Goal: Transaction & Acquisition: Book appointment/travel/reservation

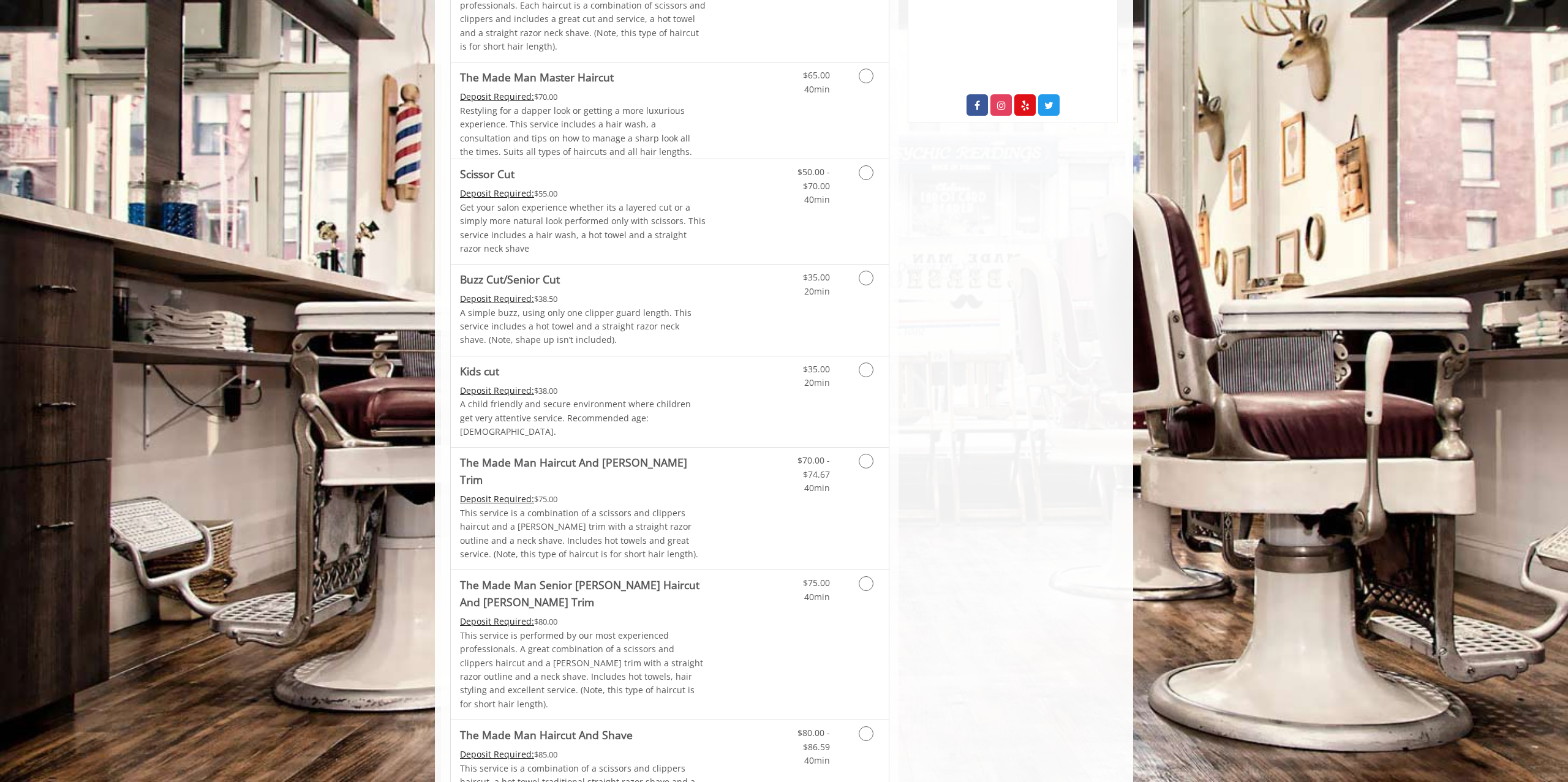
scroll to position [506, 0]
click at [490, 292] on Cut "Deposit Required:" at bounding box center [497, 298] width 74 height 11
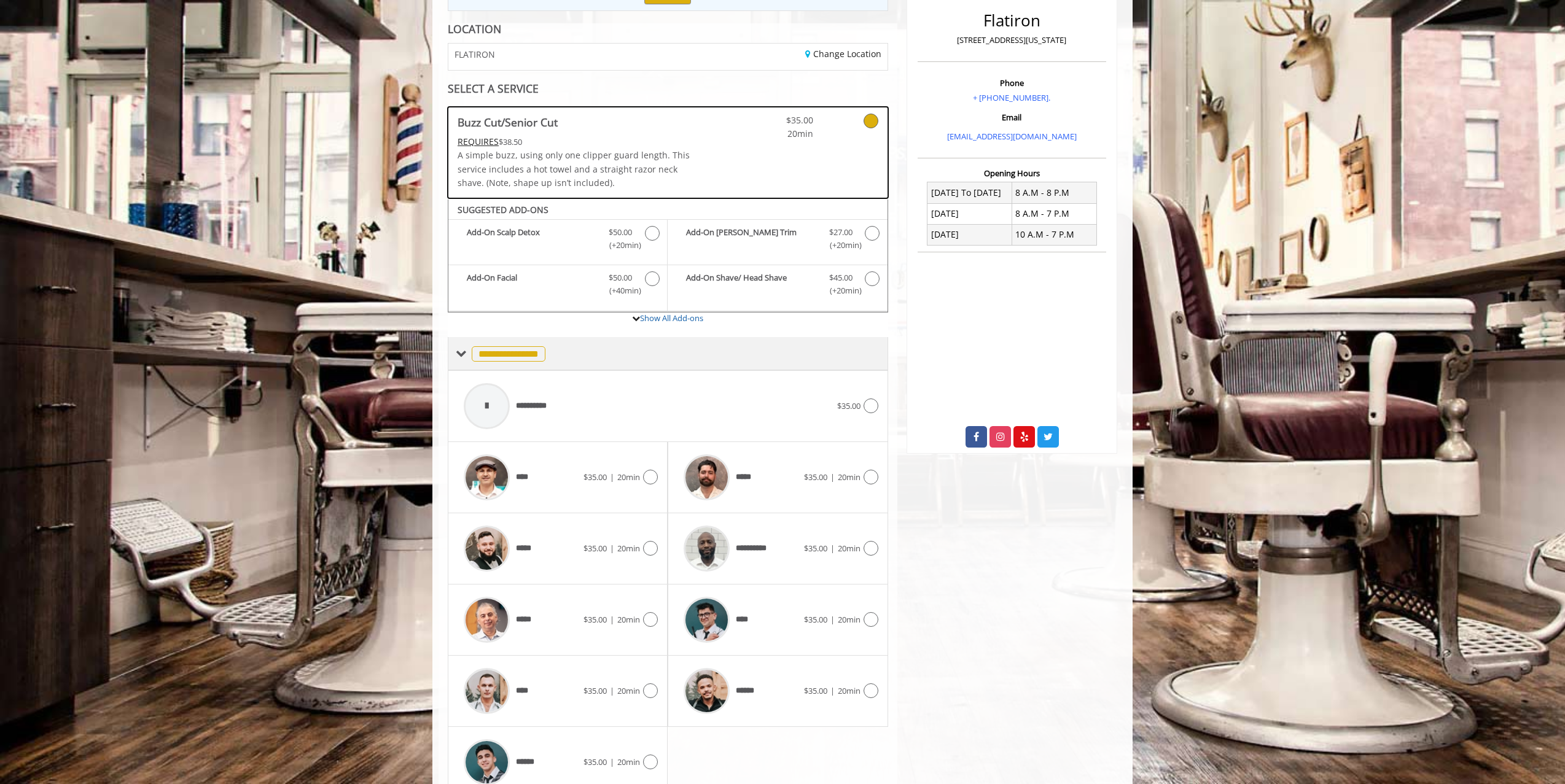
scroll to position [226, 0]
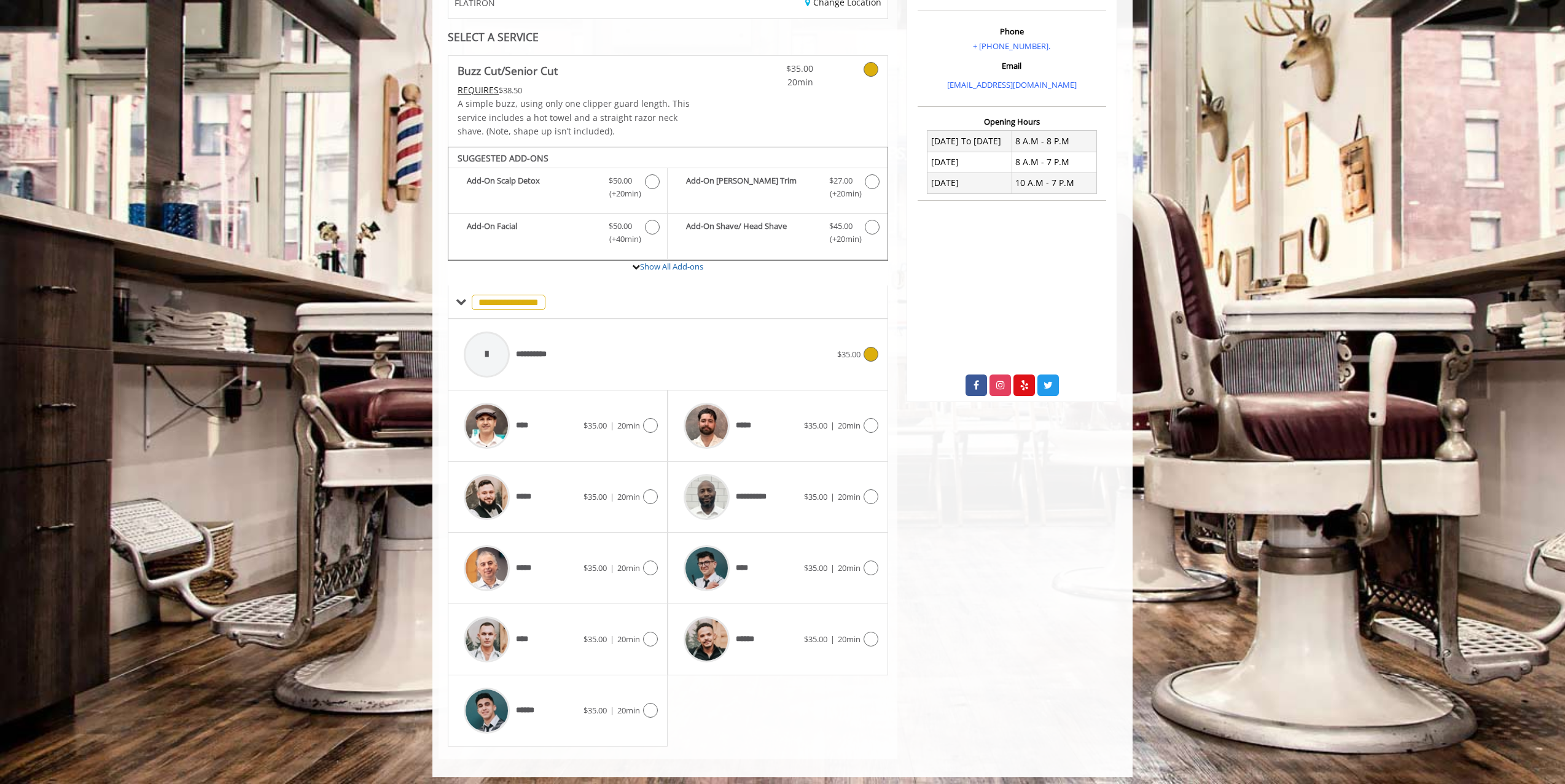
click at [478, 340] on div at bounding box center [486, 355] width 46 height 46
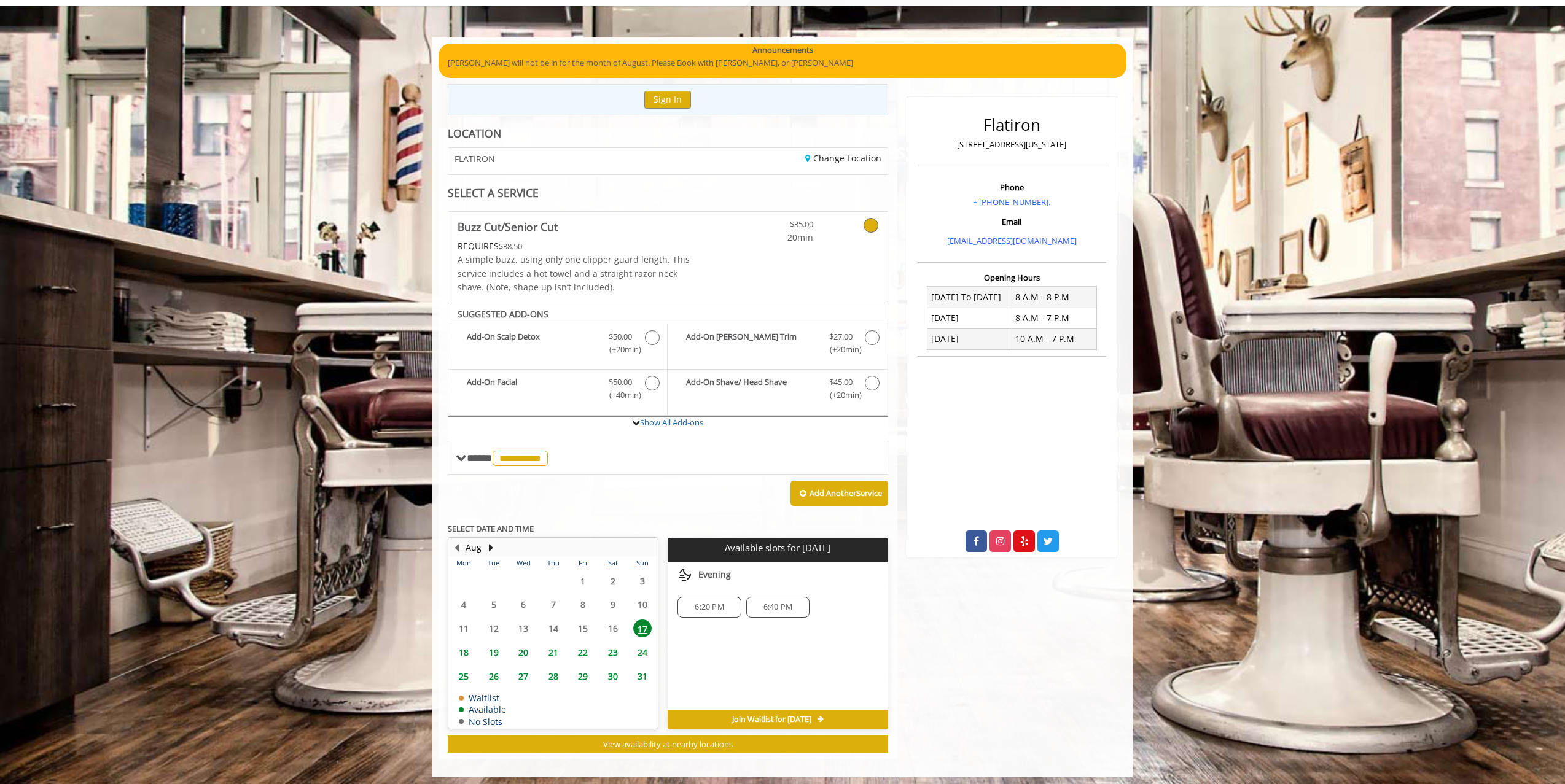
scroll to position [69, 0]
click at [715, 603] on span "6:20 PM" at bounding box center [709, 607] width 29 height 10
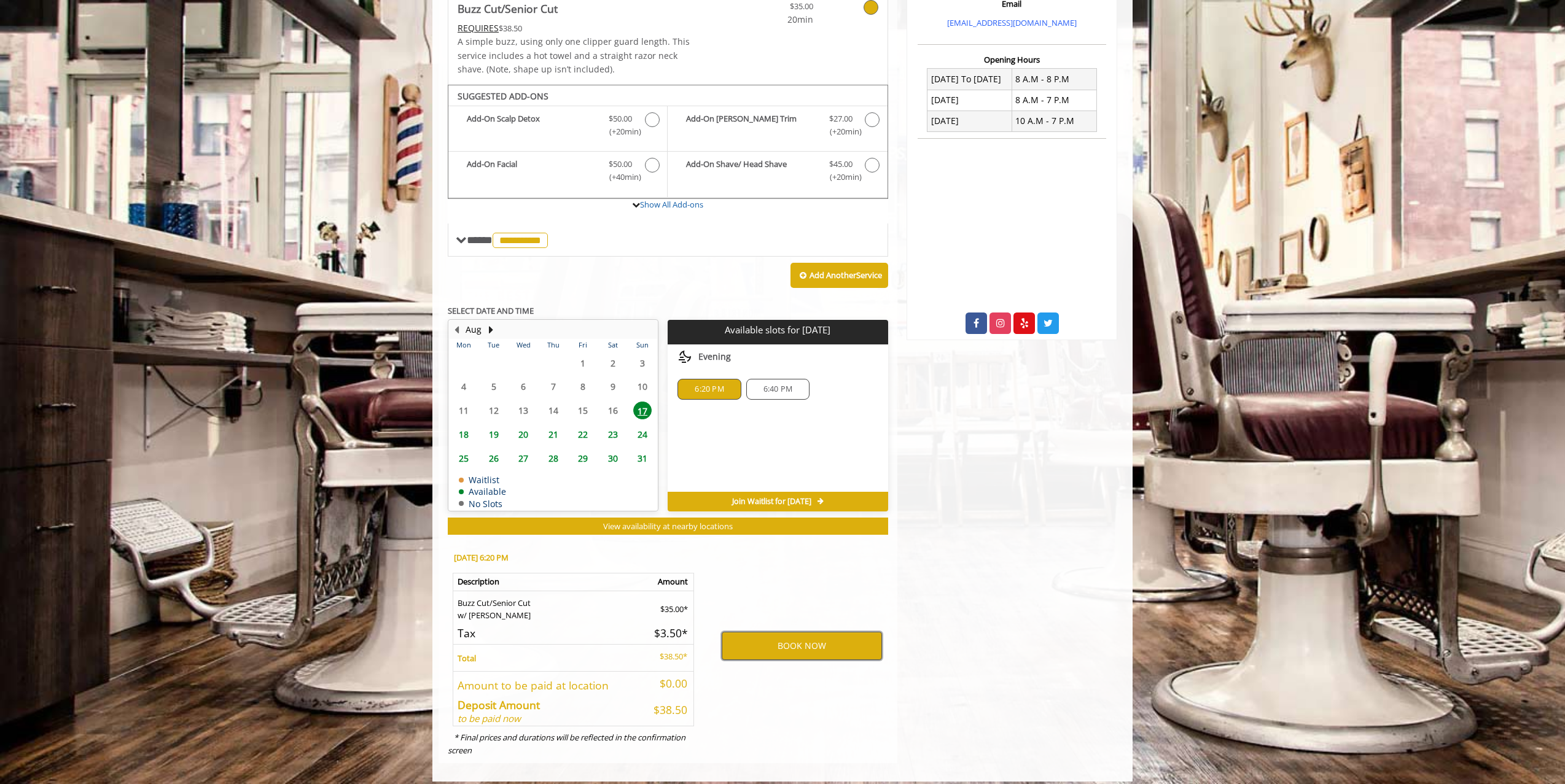
click at [803, 639] on button "BOOK NOW" at bounding box center [801, 646] width 160 height 28
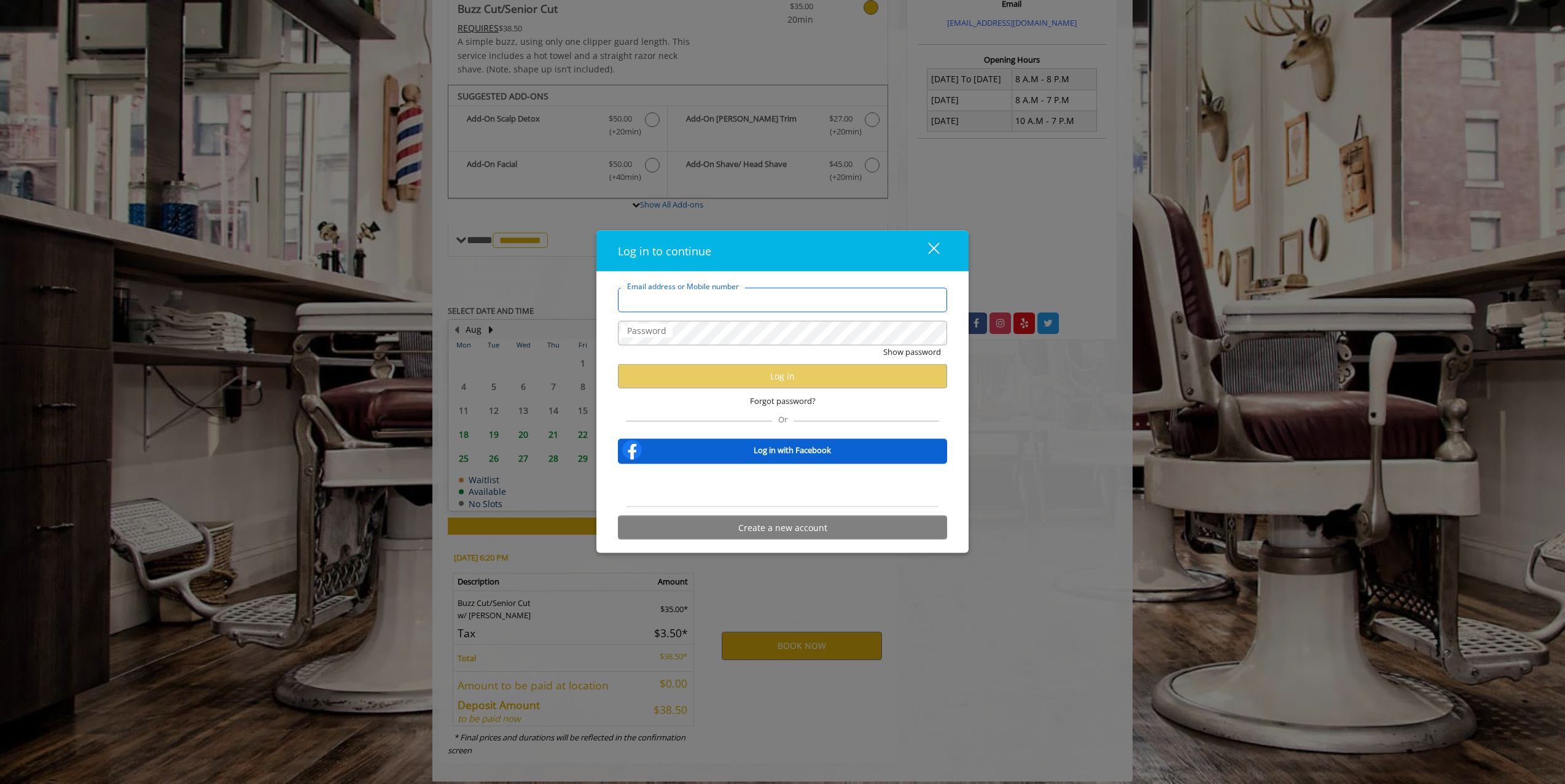
type input "**********"
click at [650, 336] on label "Password" at bounding box center [646, 330] width 52 height 13
click at [834, 377] on button "Log in" at bounding box center [782, 376] width 329 height 24
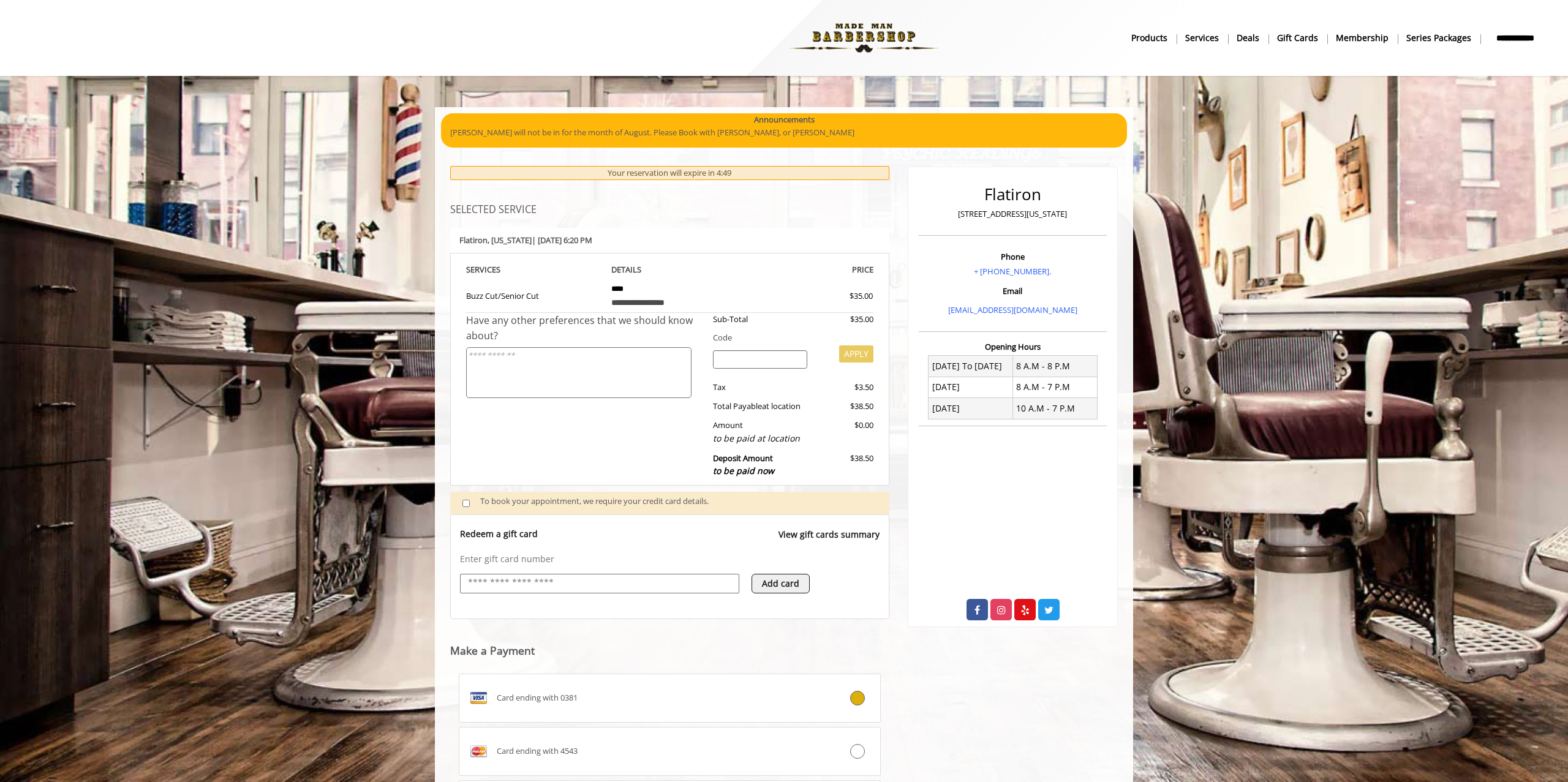
scroll to position [220, 0]
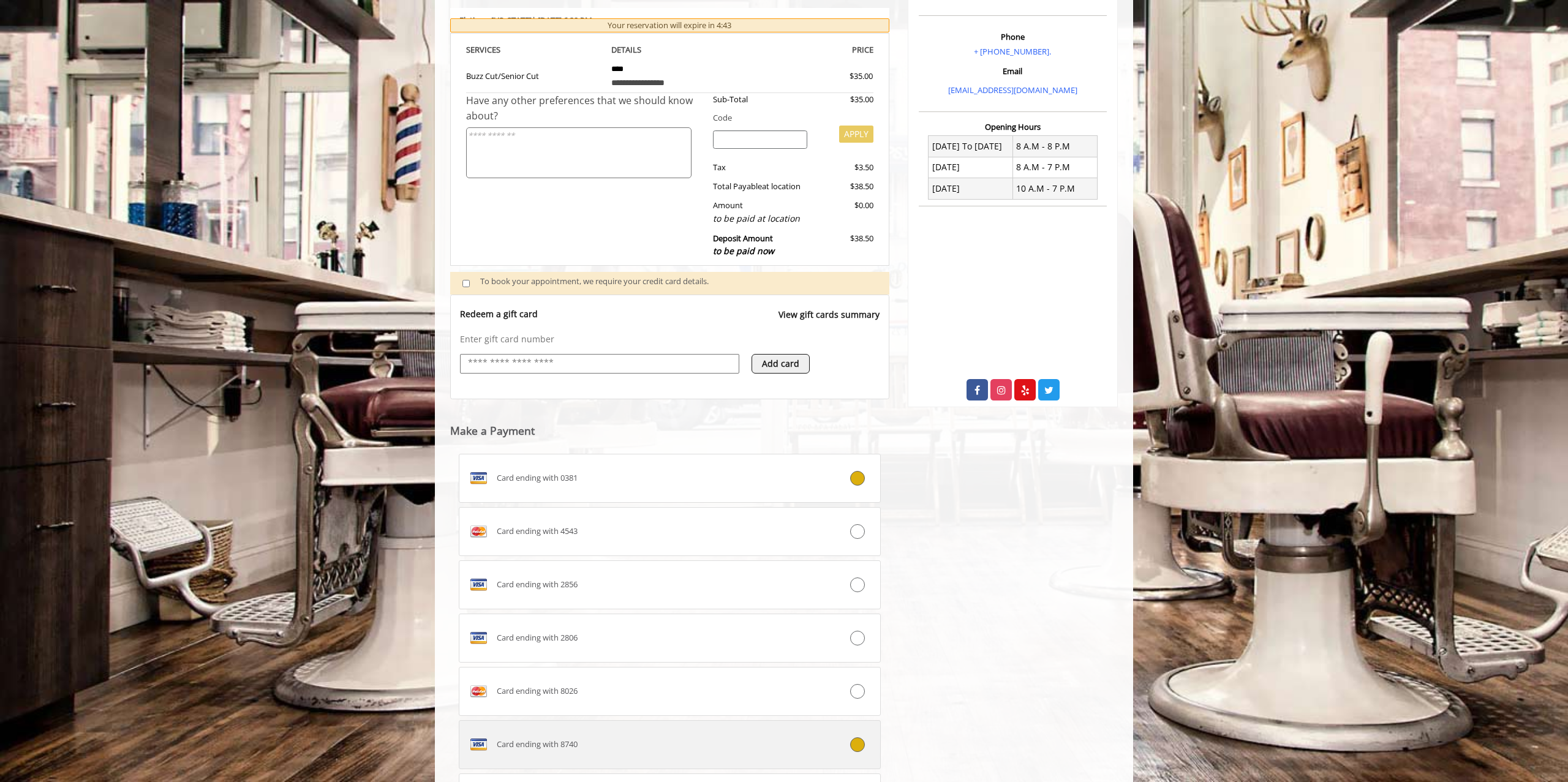
click at [546, 741] on span "Card ending with 8740" at bounding box center [537, 744] width 81 height 13
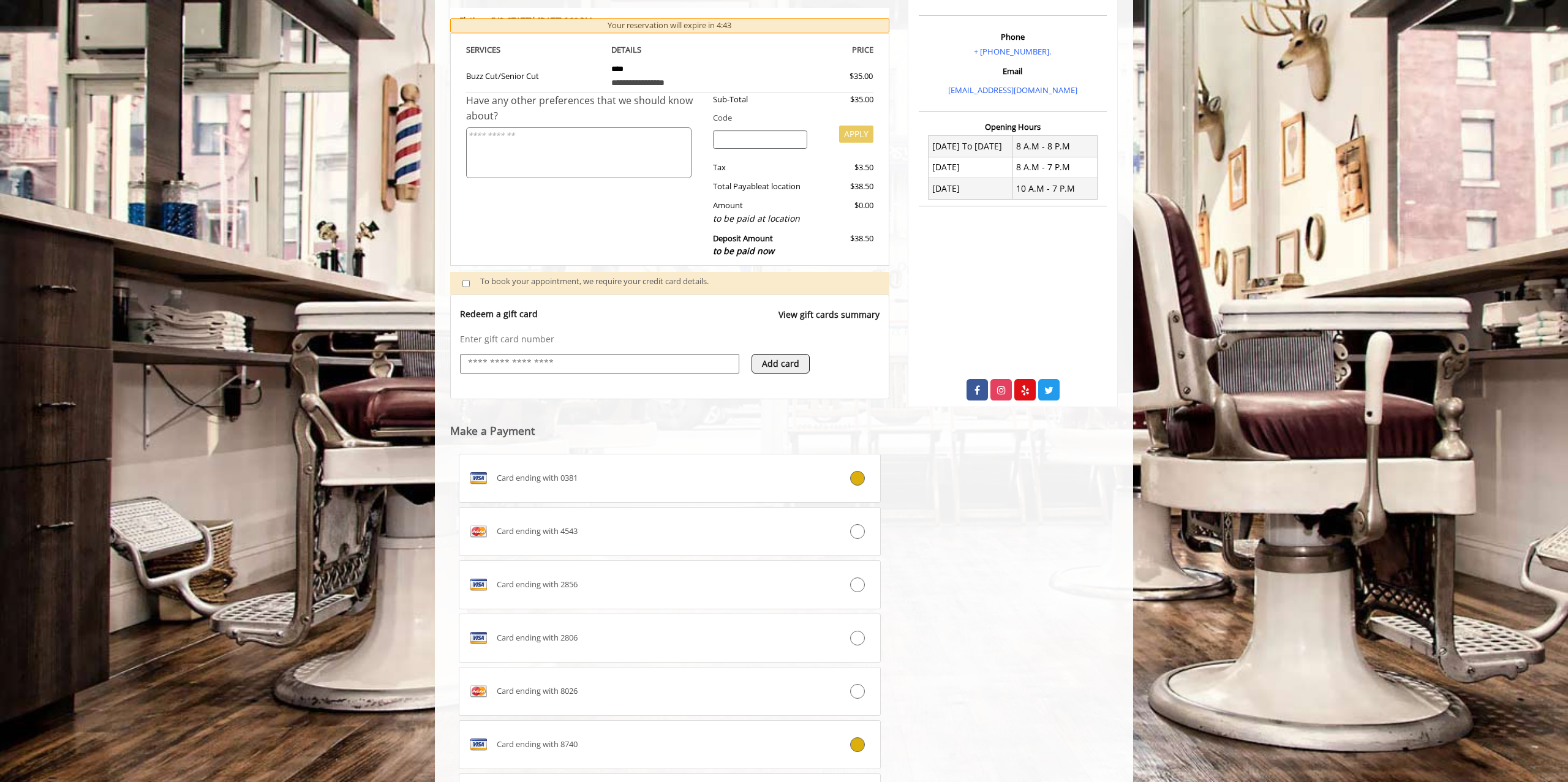
scroll to position [407, 0]
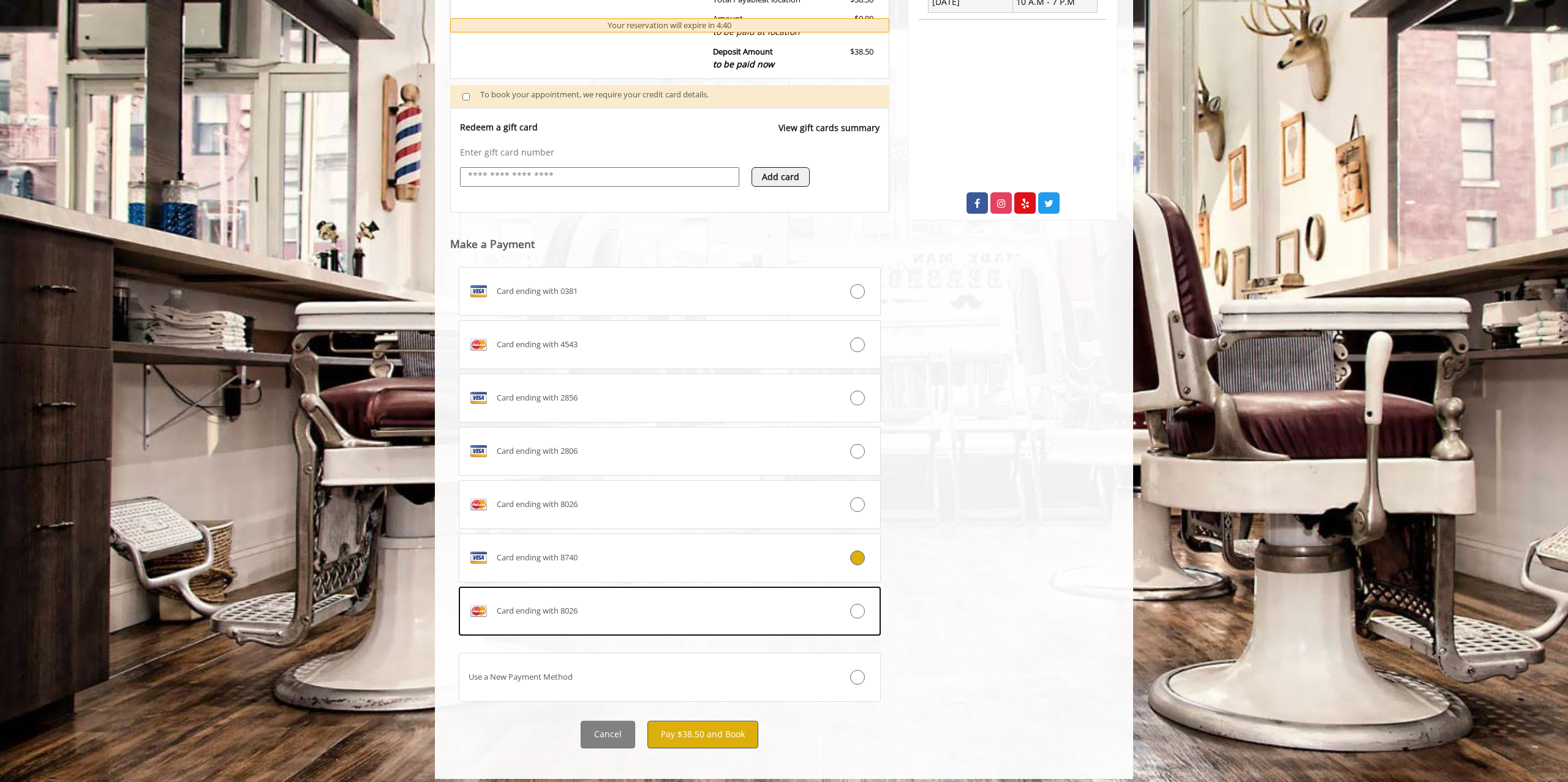
click at [734, 724] on button "Pay $38.50 and Book" at bounding box center [703, 734] width 111 height 27
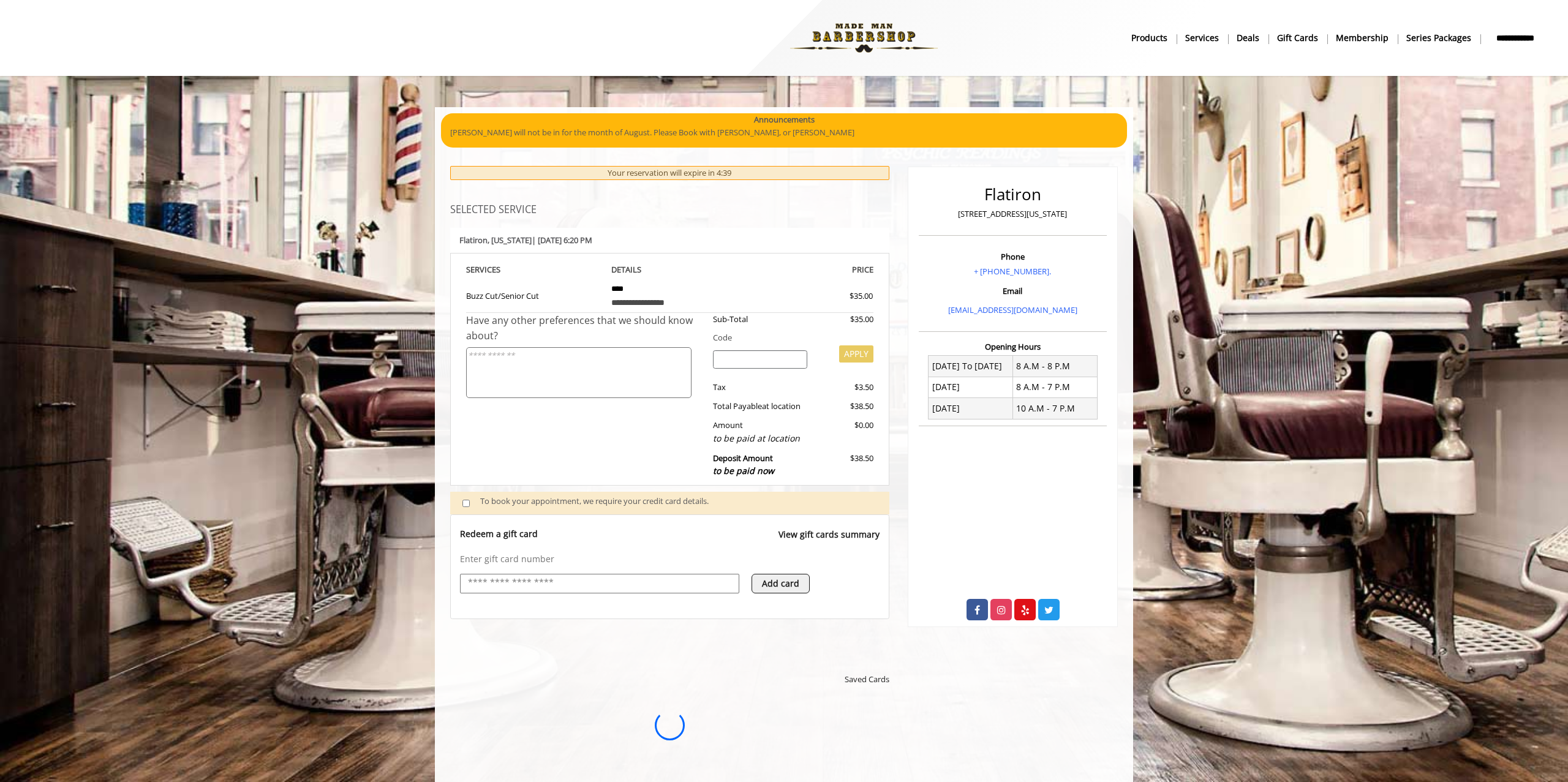
scroll to position [0, 0]
